Goal: Task Accomplishment & Management: Use online tool/utility

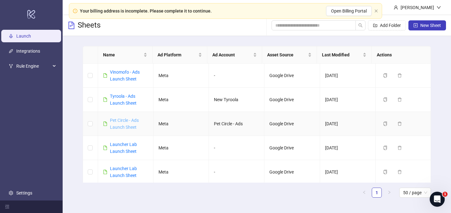
click at [120, 126] on link "Pet Circle - Ads Launch Sheet" at bounding box center [124, 124] width 29 height 12
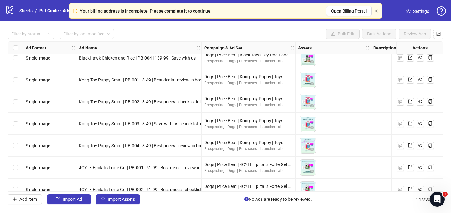
scroll to position [2282, 0]
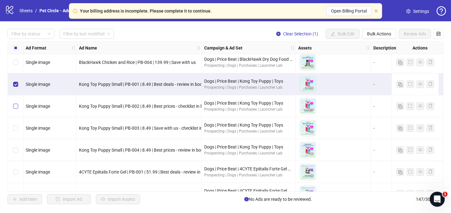
click at [16, 109] on label "Select row 107" at bounding box center [15, 106] width 5 height 7
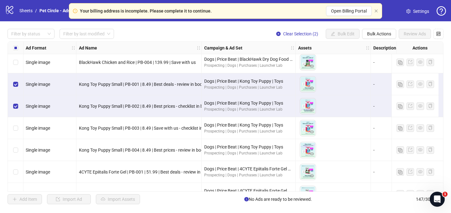
click at [17, 131] on div "Select row 108" at bounding box center [16, 128] width 16 height 22
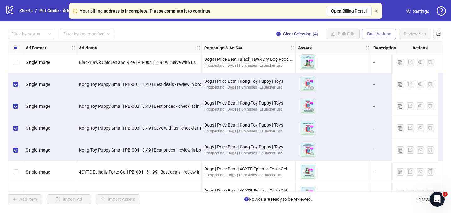
click at [366, 33] on button "Bulk Actions" at bounding box center [379, 34] width 34 height 10
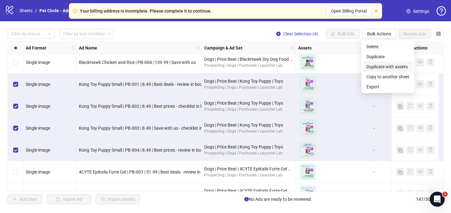
click at [377, 68] on span "Duplicate with assets" at bounding box center [387, 66] width 43 height 7
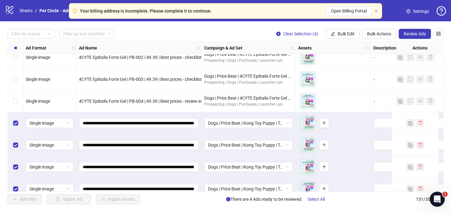
scroll to position [3174, 0]
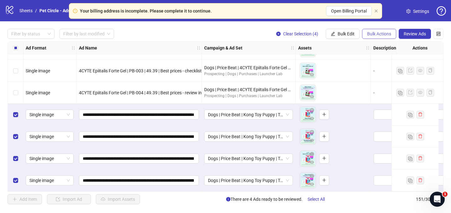
click at [375, 37] on button "Bulk Actions" at bounding box center [379, 34] width 34 height 10
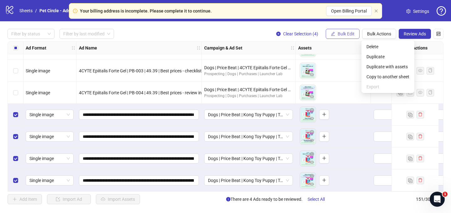
click at [351, 33] on span "Bulk Edit" at bounding box center [345, 33] width 17 height 5
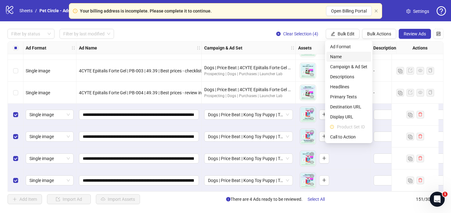
click at [345, 59] on span "Name" at bounding box center [348, 56] width 37 height 7
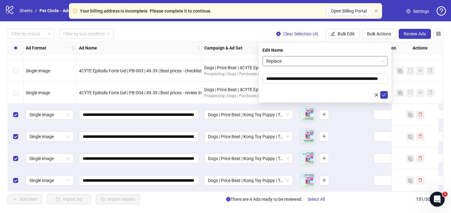
click at [301, 60] on span "Replace" at bounding box center [325, 60] width 118 height 9
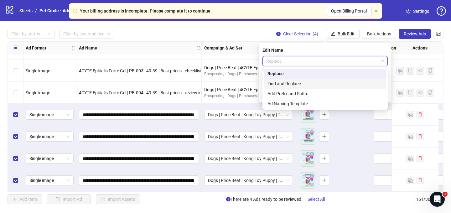
click at [291, 84] on div "Find and Replace" at bounding box center [324, 83] width 115 height 7
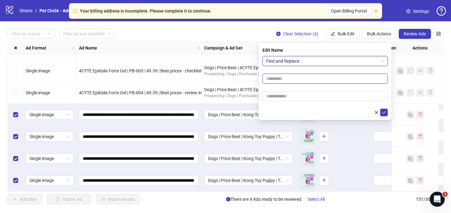
click at [286, 81] on input "text" at bounding box center [324, 79] width 125 height 10
type input "****"
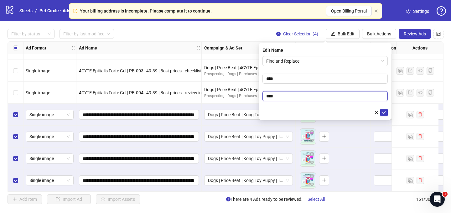
type input "****"
click at [385, 108] on form "Find and Replace **** ****" at bounding box center [324, 86] width 125 height 60
click at [385, 110] on icon "check" at bounding box center [384, 112] width 4 height 4
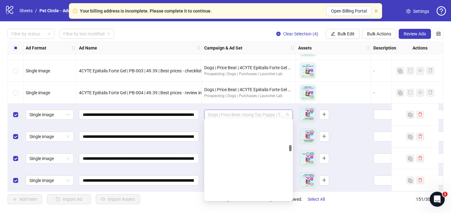
click at [223, 113] on span "Dogs | Price Beat | Kong Toy Puppy | Toys" at bounding box center [248, 114] width 81 height 9
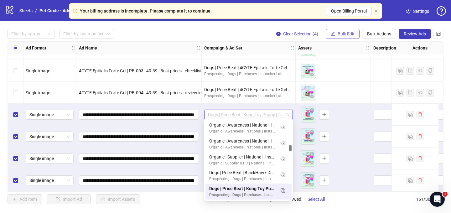
click at [338, 34] on span "Bulk Edit" at bounding box center [345, 33] width 17 height 5
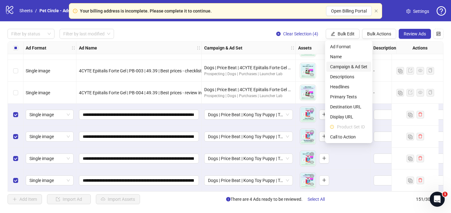
click at [343, 68] on span "Campaign & Ad Set" at bounding box center [348, 66] width 37 height 7
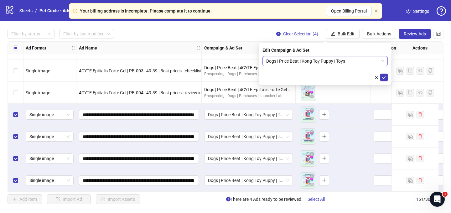
click at [336, 64] on span "Dogs | Price Beat | Kong Toy Puppy | Toys" at bounding box center [325, 60] width 118 height 9
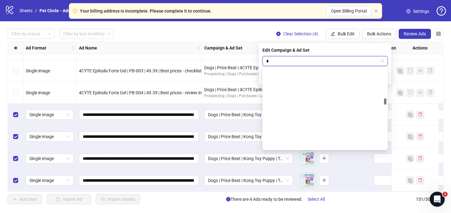
scroll to position [0, 0]
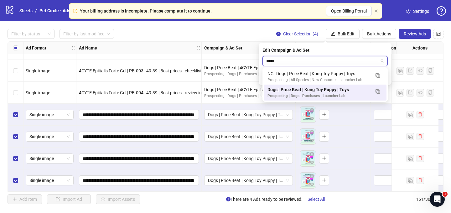
type input "******"
click at [306, 74] on div "NC | Dogs | Price Beat | Kong Toy Puppy | Toys" at bounding box center [318, 73] width 103 height 7
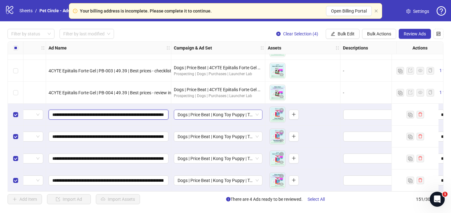
scroll to position [0, 26]
drag, startPoint x: 149, startPoint y: 111, endPoint x: 203, endPoint y: 112, distance: 53.9
click at [282, 108] on icon "close-circle" at bounding box center [281, 110] width 4 height 4
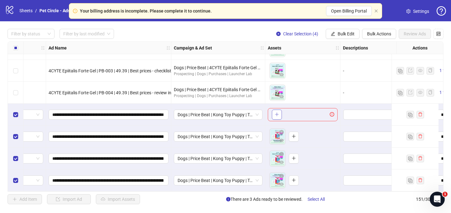
click at [277, 112] on icon "plus" at bounding box center [277, 114] width 4 height 4
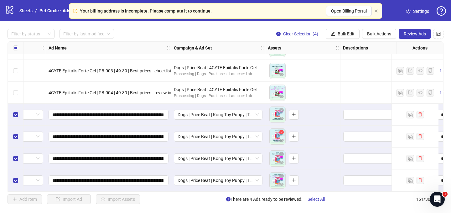
click at [281, 130] on icon "close-circle" at bounding box center [281, 132] width 4 height 4
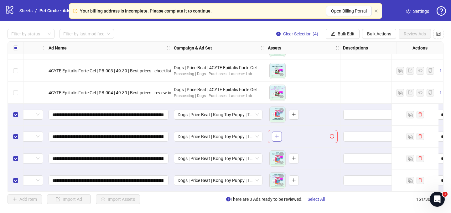
click at [280, 136] on button "button" at bounding box center [277, 136] width 10 height 10
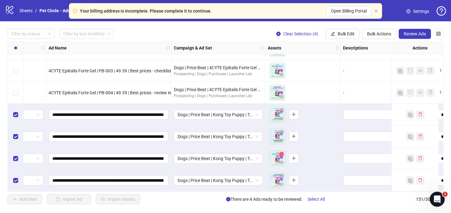
click at [282, 152] on icon "close-circle" at bounding box center [281, 154] width 4 height 4
click at [278, 157] on icon "plus" at bounding box center [277, 158] width 4 height 4
click at [282, 176] on span "button" at bounding box center [281, 175] width 4 height 5
click at [277, 181] on button "button" at bounding box center [277, 180] width 10 height 10
click at [281, 174] on icon "close-circle" at bounding box center [281, 176] width 4 height 4
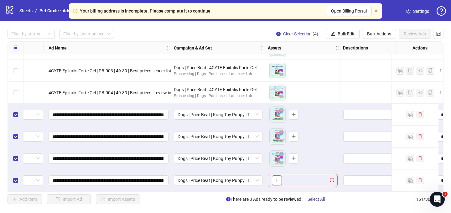
click at [277, 179] on icon "plus" at bounding box center [277, 180] width 4 height 4
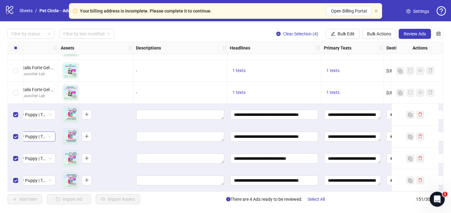
scroll to position [3174, 464]
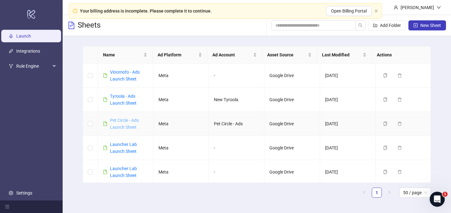
click at [118, 127] on link "Pet Circle - Ads Launch Sheet" at bounding box center [124, 124] width 29 height 12
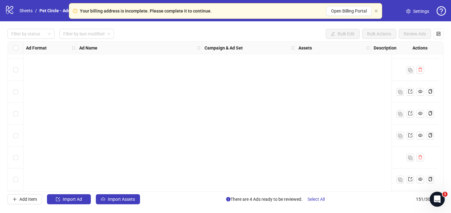
scroll to position [3174, 0]
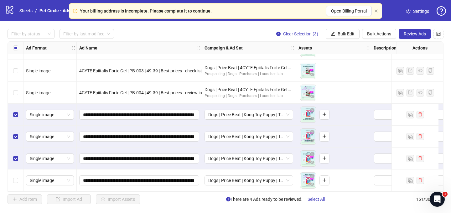
click at [15, 182] on div "Select row 151" at bounding box center [16, 180] width 16 height 22
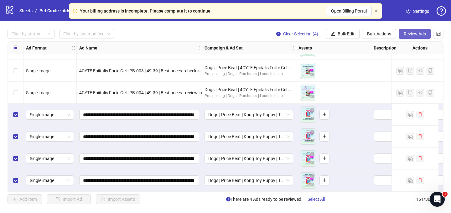
click at [407, 34] on span "Review Ads" at bounding box center [415, 33] width 22 height 5
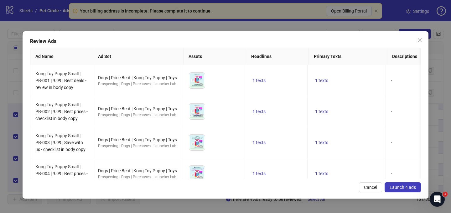
click at [395, 186] on span "Launch 4 ads" at bounding box center [402, 187] width 26 height 5
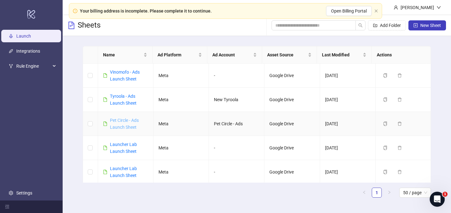
click at [132, 121] on link "Pet Circle - Ads Launch Sheet" at bounding box center [124, 124] width 29 height 12
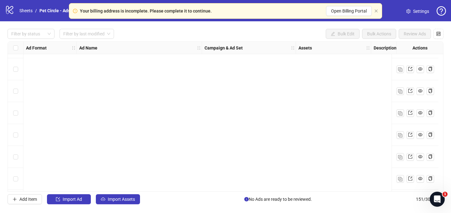
scroll to position [3174, 0]
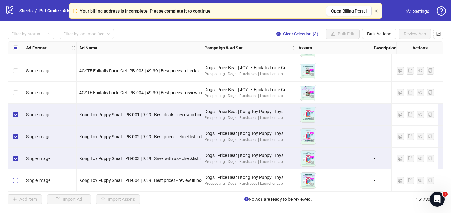
click at [14, 181] on label "Select row 151" at bounding box center [15, 180] width 5 height 7
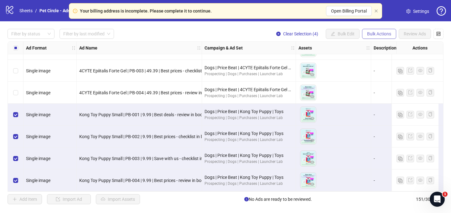
click at [370, 34] on span "Bulk Actions" at bounding box center [379, 33] width 24 height 5
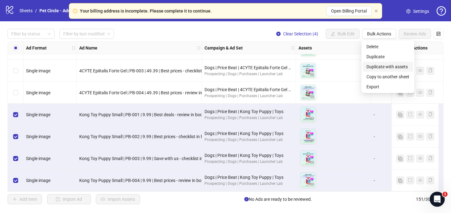
click at [375, 64] on span "Duplicate with assets" at bounding box center [387, 66] width 43 height 7
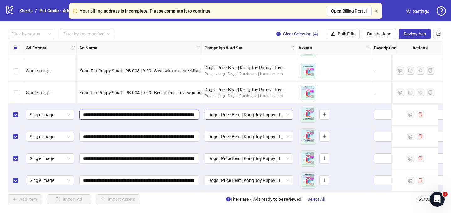
scroll to position [0, 26]
drag, startPoint x: 168, startPoint y: 112, endPoint x: 229, endPoint y: 111, distance: 61.1
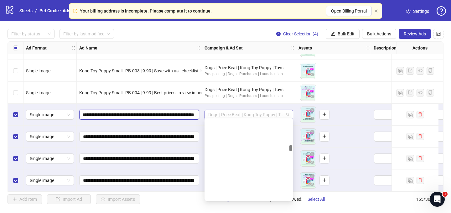
click at [224, 112] on span "Dogs | Price Beat | Kong Toy Puppy | Toys" at bounding box center [248, 114] width 81 height 9
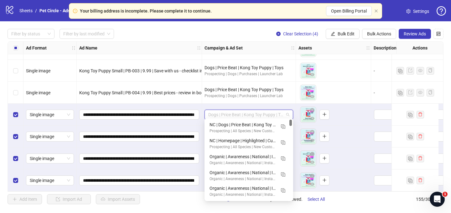
drag, startPoint x: 291, startPoint y: 147, endPoint x: 288, endPoint y: 116, distance: 31.4
click at [288, 116] on body "Your billing address is incomplete. Please complete it to continue. Open Billin…" at bounding box center [225, 106] width 451 height 213
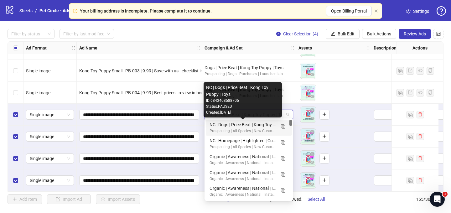
click at [254, 125] on div "NC | Dogs | Price Beat | Kong Toy Puppy | Toys" at bounding box center [242, 124] width 66 height 7
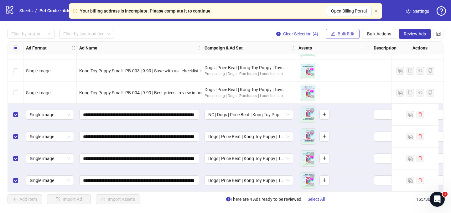
click at [337, 36] on button "Bulk Edit" at bounding box center [343, 34] width 34 height 10
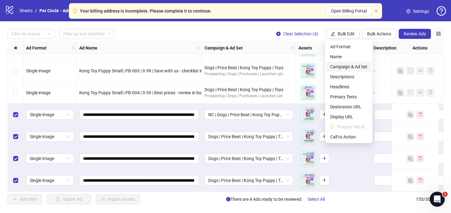
click at [339, 67] on span "Campaign & Ad Set" at bounding box center [348, 66] width 37 height 7
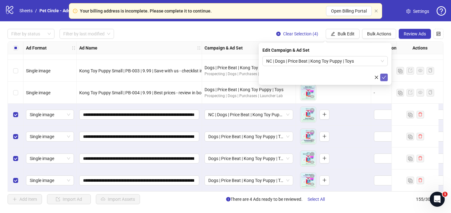
click at [382, 74] on button "submit" at bounding box center [384, 78] width 8 height 8
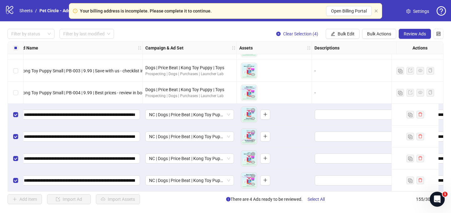
scroll to position [3262, 0]
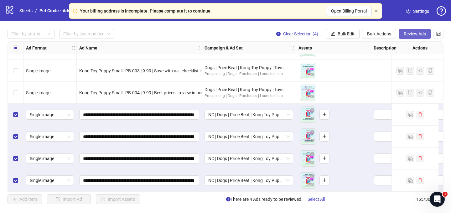
click at [419, 36] on span "Review Ads" at bounding box center [415, 33] width 22 height 5
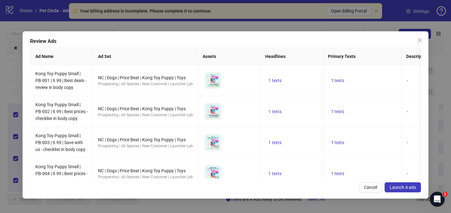
click at [413, 188] on span "Launch 4 ads" at bounding box center [402, 187] width 26 height 5
